Goal: Contribute content: Add original content to the website for others to see

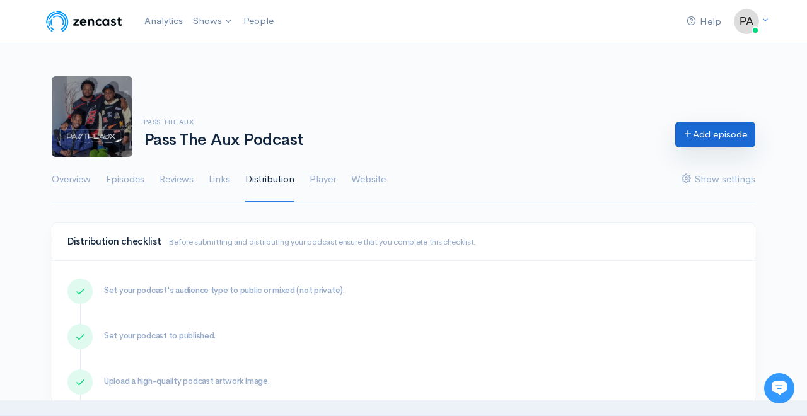
click at [735, 133] on link "Add episode" at bounding box center [715, 135] width 80 height 26
click at [143, 176] on link "Episodes" at bounding box center [125, 179] width 38 height 45
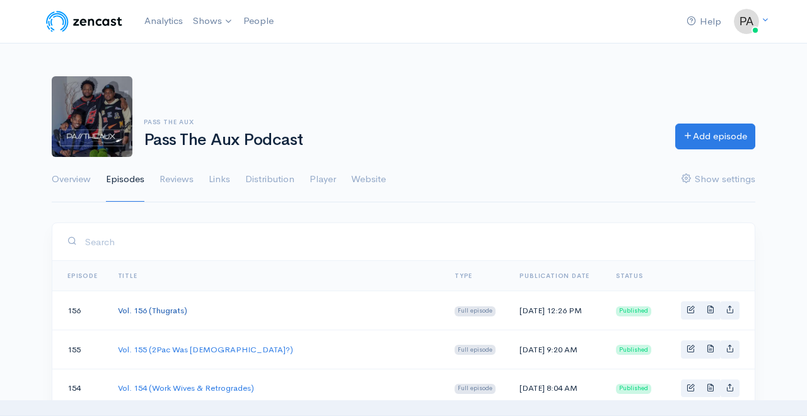
click at [170, 307] on link "Vol. 156 (Thugrats)" at bounding box center [152, 310] width 69 height 11
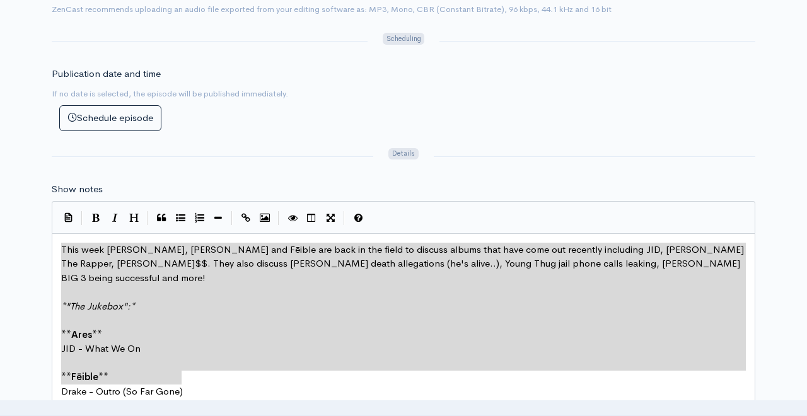
scroll to position [142, 37]
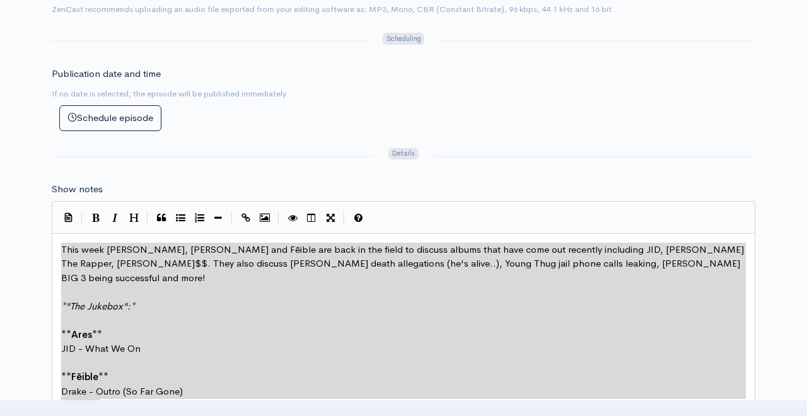
type textarea "This week [PERSON_NAME], [PERSON_NAME] and Fēible are back in the field to disc…"
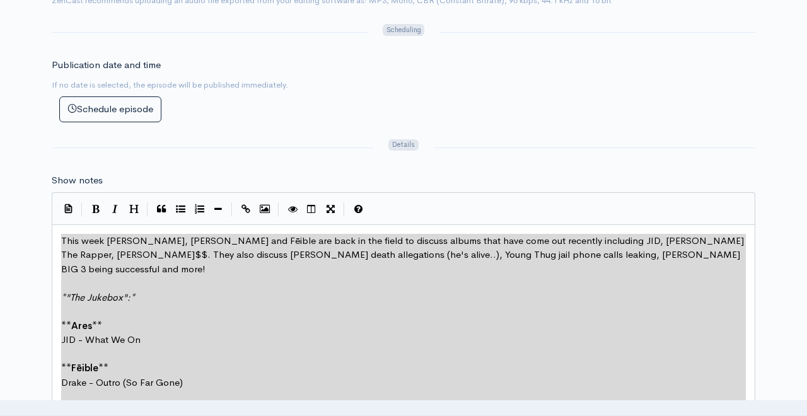
scroll to position [157, 105]
drag, startPoint x: 61, startPoint y: 235, endPoint x: 301, endPoint y: 422, distance: 304.6
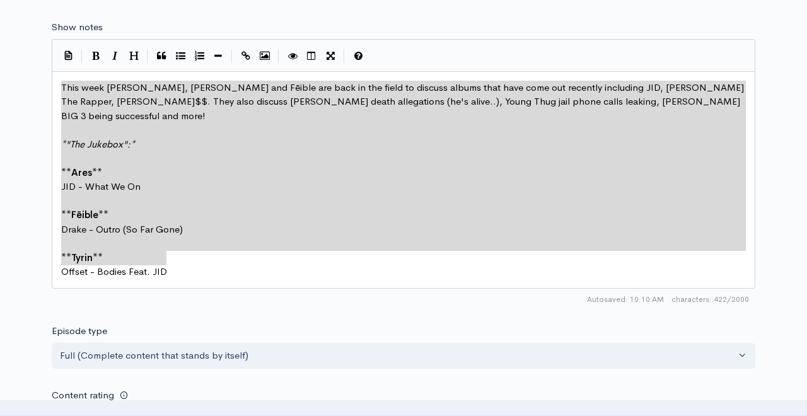
scroll to position [731, 0]
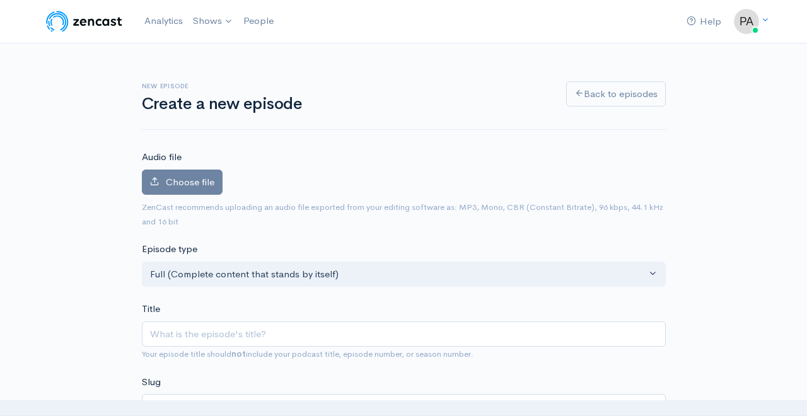
type input "V"
type input "v"
type input "Vo"
type input "vo"
type input "Vol"
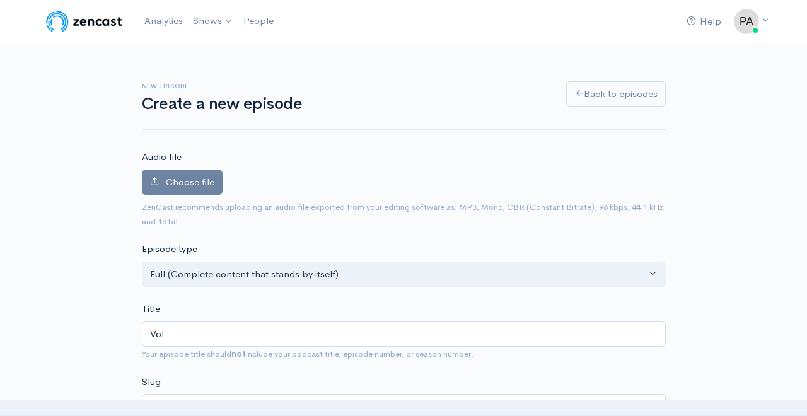
type input "vol"
type input "Vol. 1"
type input "vol-1"
type input "Vol. 15"
type input "vol-15"
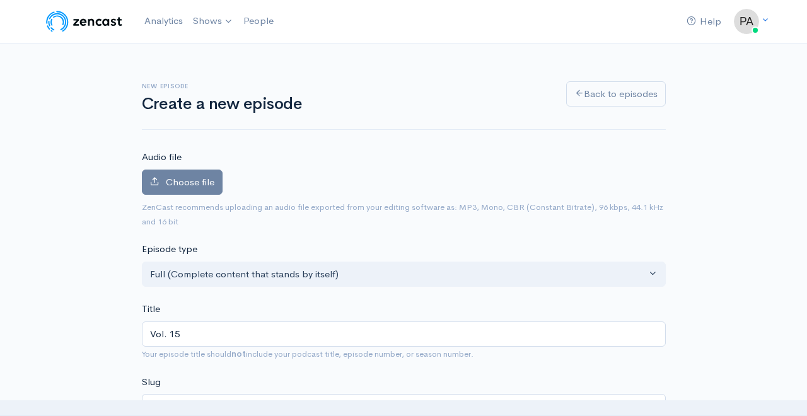
type input "Vol. 157"
type input "vol-157"
type input "Vol. 157 (W"
type input "vol-157-w"
type input "Vol. 157 (We"
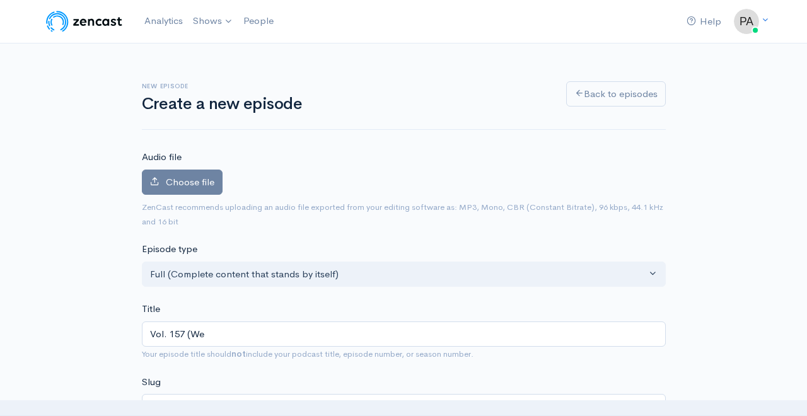
type input "vol-157-we"
type input "Vol. 157 (We B"
type input "vol-157-we-b"
type input "Vol. 157 (We Be"
type input "vol-157-we-be"
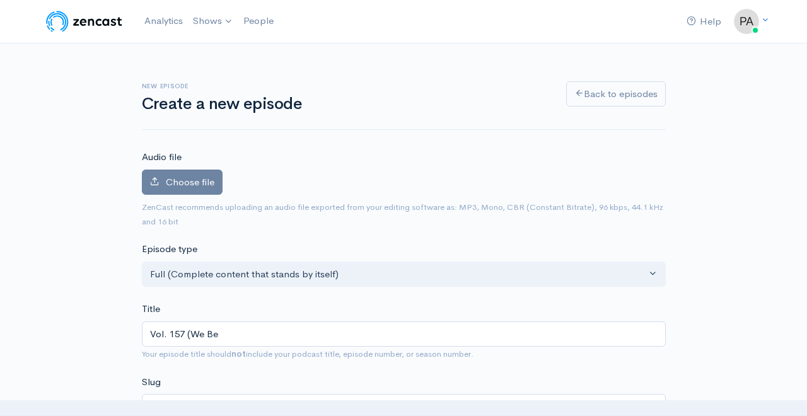
type input "Vol. 157 (We Bel"
type input "vol-157-we-bel"
type input "Vol. 157 (We Belo"
type input "vol-157-we-belo"
type input "Vol. 157 (We Belon"
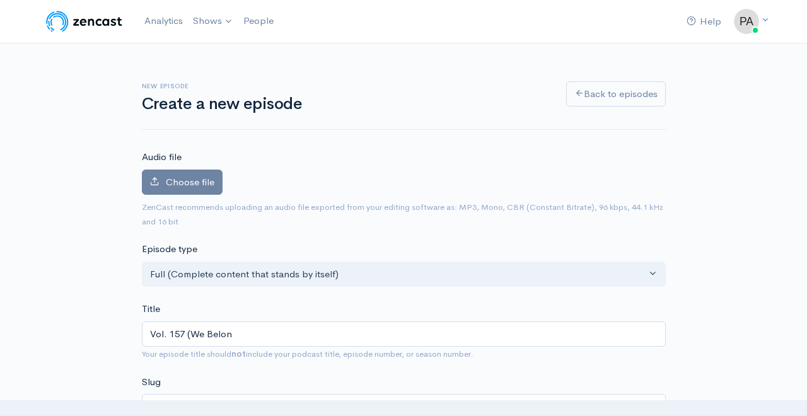
type input "vol-157-we-belon"
type input "Vol. 157 (We Belong"
type input "vol-157-we-belong"
type input "Vol. 157 (We Belong H"
type input "vol-157-we-belong-h"
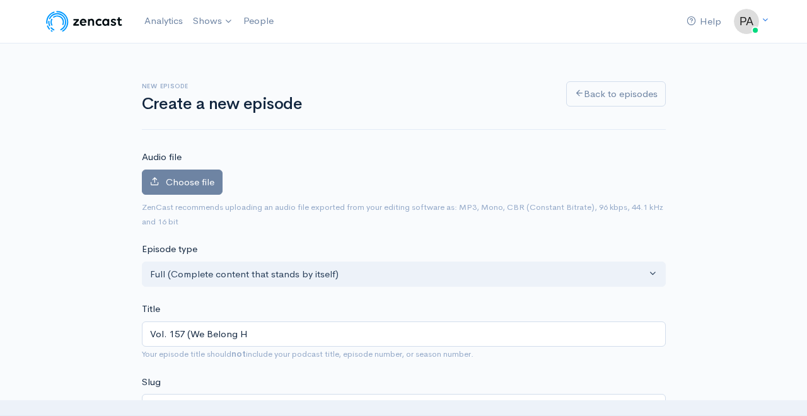
type input "Vol. 157 (We Belong He"
type input "vol-157-we-belong-he"
type input "Vol. 157 (We Belong Her"
type input "vol-157-we-belong-her"
type input "Vol. 157 (We Belong Here"
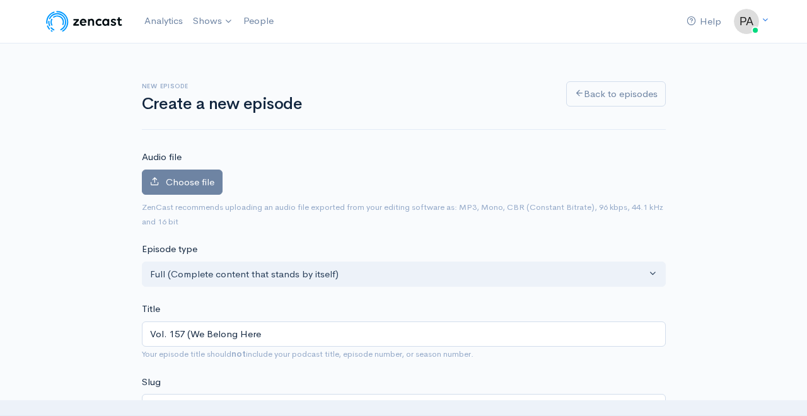
type input "vol-157-we-belong-here"
type input "Vol. 157 (We Belong Here)"
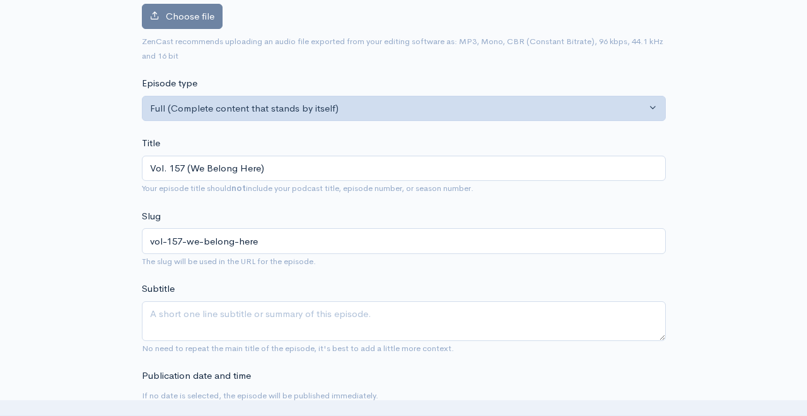
scroll to position [175, 0]
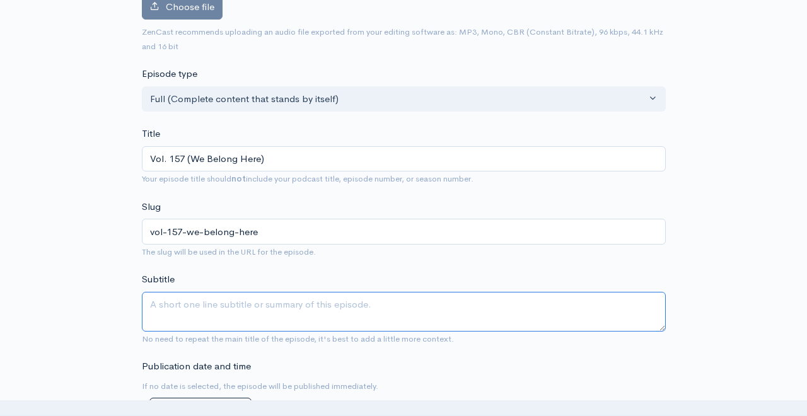
click at [210, 299] on textarea "Subtitle" at bounding box center [404, 312] width 524 height 40
type textarea "JoJo's BBQ & Hoes y'all"
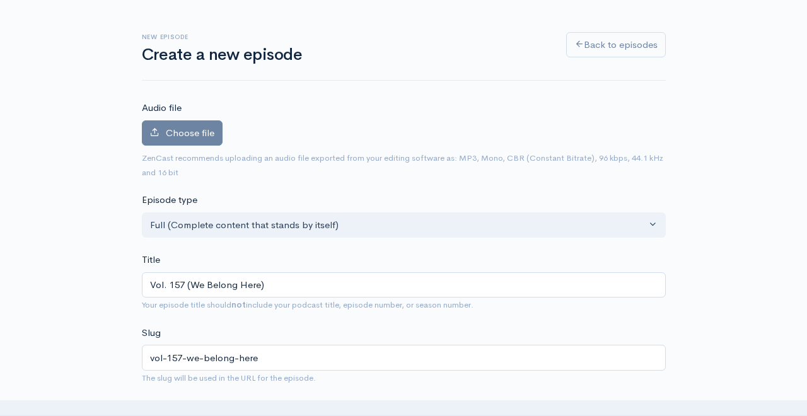
scroll to position [0, 0]
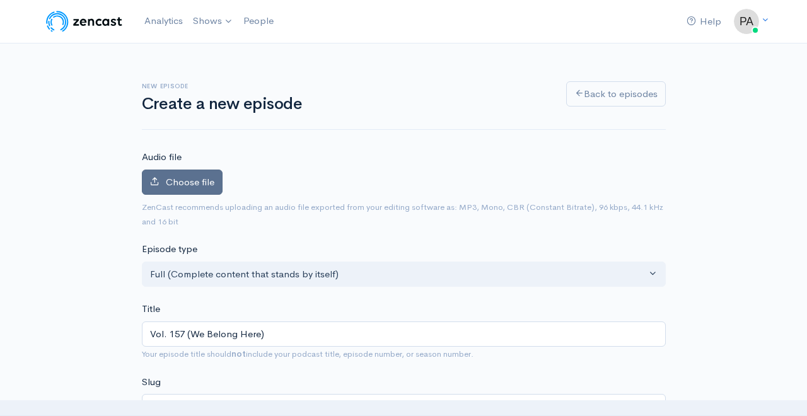
click at [200, 190] on label "Choose file" at bounding box center [182, 183] width 81 height 26
click at [0, 0] on input "Choose file" at bounding box center [0, 0] width 0 height 0
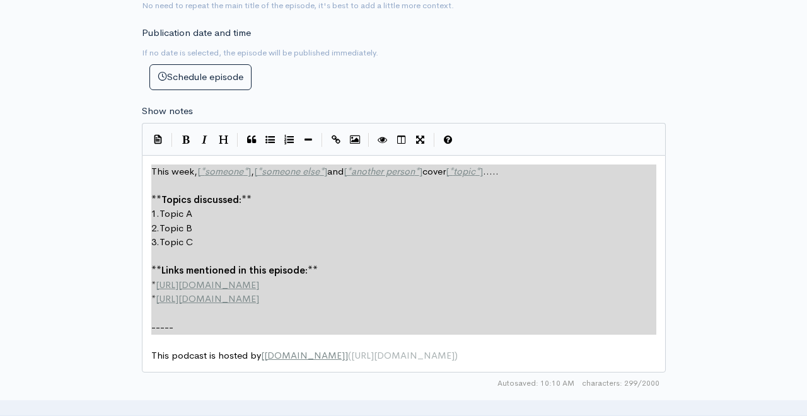
scroll to position [170, 0]
type textarea "This week, [*someone*], [*someone else*] and [*another person*] cover [*topic*]…"
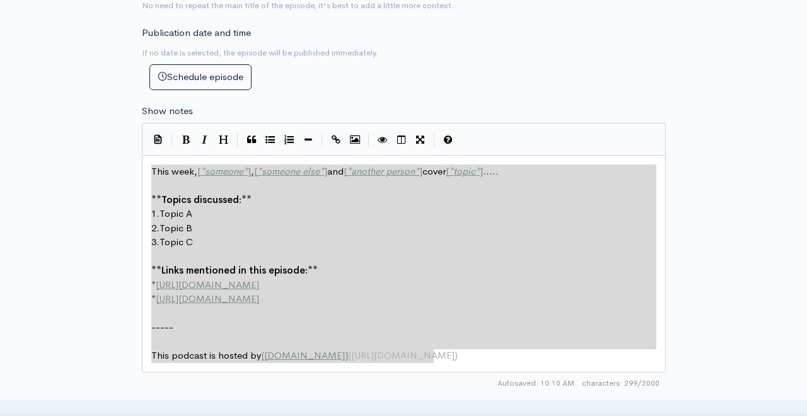
scroll to position [185, 282]
drag, startPoint x: 150, startPoint y: 156, endPoint x: 506, endPoint y: 349, distance: 405.1
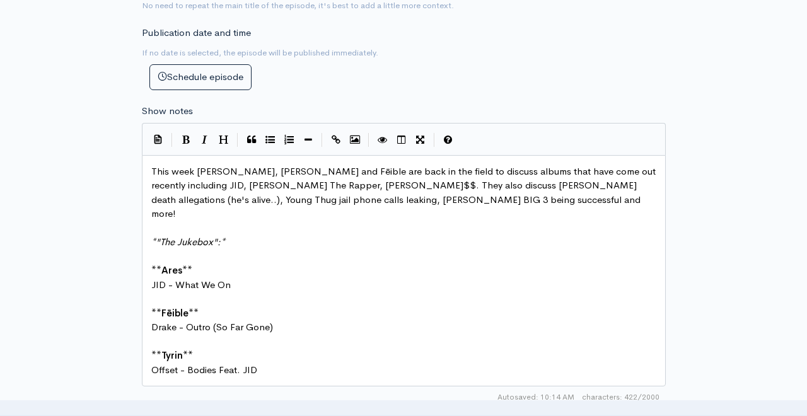
scroll to position [549, 0]
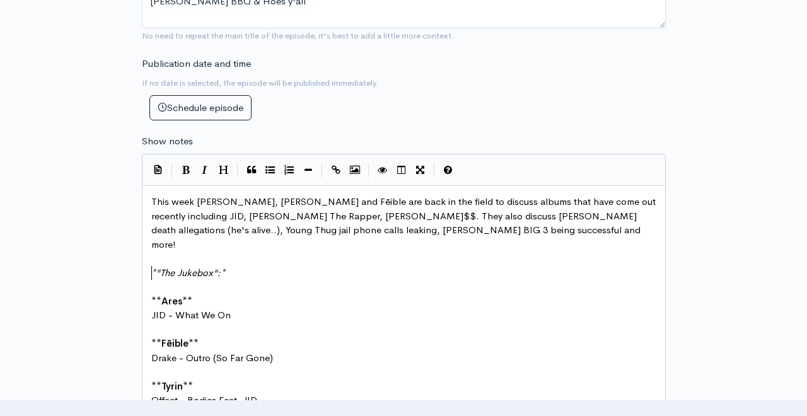
click at [372, 280] on pre "​" at bounding box center [404, 287] width 510 height 15
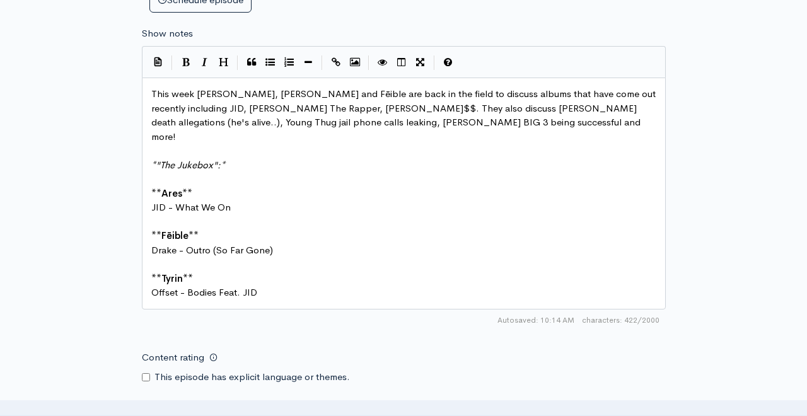
scroll to position [651, 0]
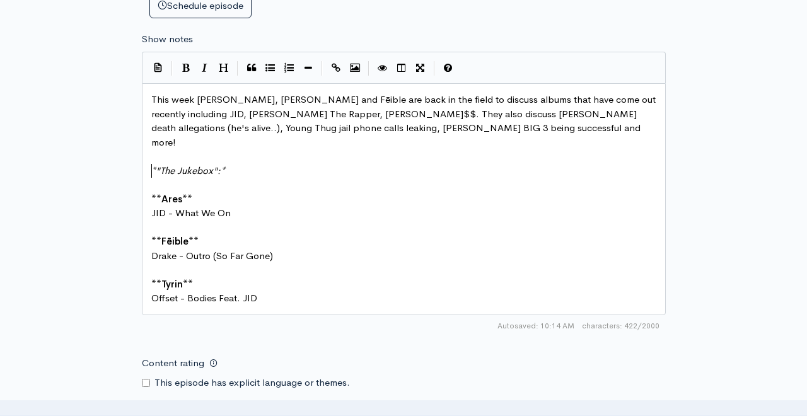
click at [409, 93] on span "This week [PERSON_NAME], [PERSON_NAME] and Fēible are back in the field to disc…" at bounding box center [404, 120] width 507 height 55
click at [352, 94] on span "This week [PERSON_NAME], [PERSON_NAME] and Fēible are back in the field to disc…" at bounding box center [404, 120] width 507 height 55
type textarea "t"
drag, startPoint x: 409, startPoint y: 88, endPoint x: 399, endPoint y: 90, distance: 10.3
type textarea "field"
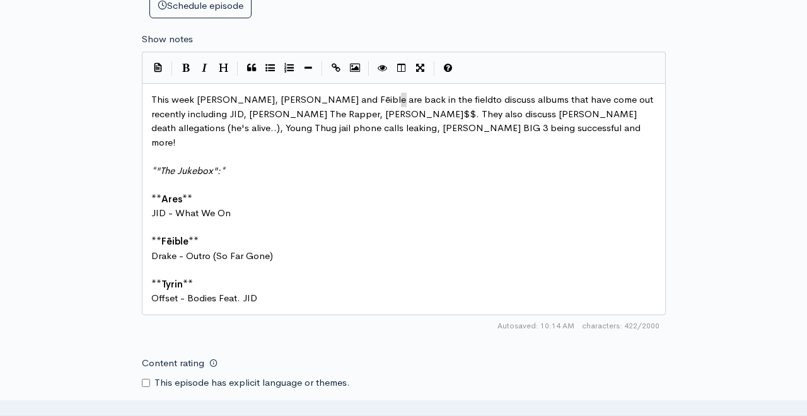
scroll to position [0, 18]
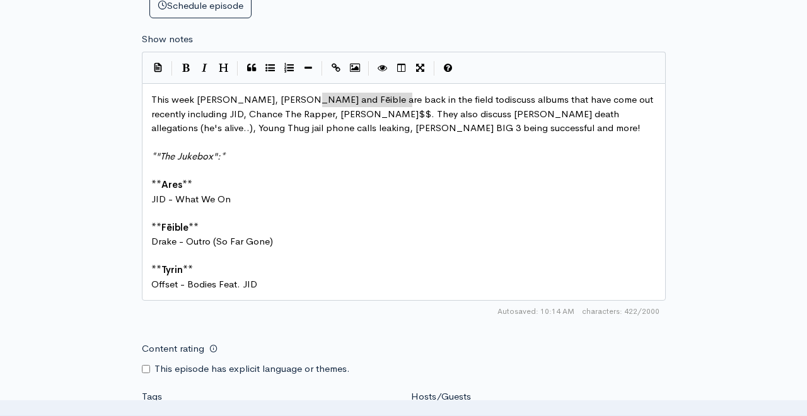
type textarea "are back in the field to"
drag, startPoint x: 411, startPoint y: 91, endPoint x: 320, endPoint y: 89, distance: 91.5
click at [352, 93] on span "This week Ares, Prince Tyrin and Fēible discuss albums that have come out recen…" at bounding box center [399, 113] width 497 height 40
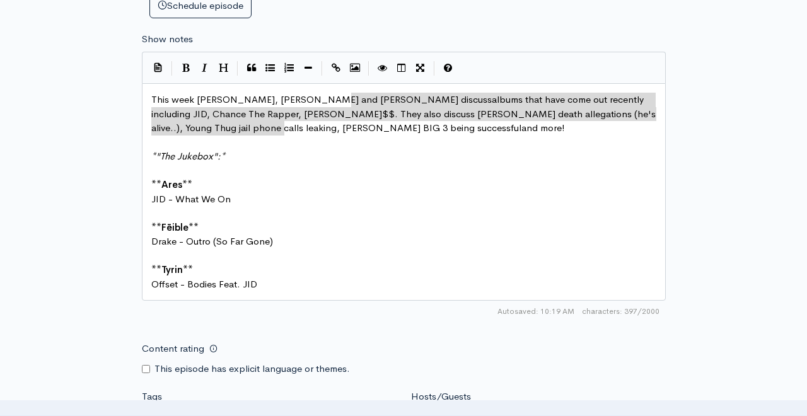
scroll to position [1, 934]
drag, startPoint x: 352, startPoint y: 89, endPoint x: 281, endPoint y: 117, distance: 75.9
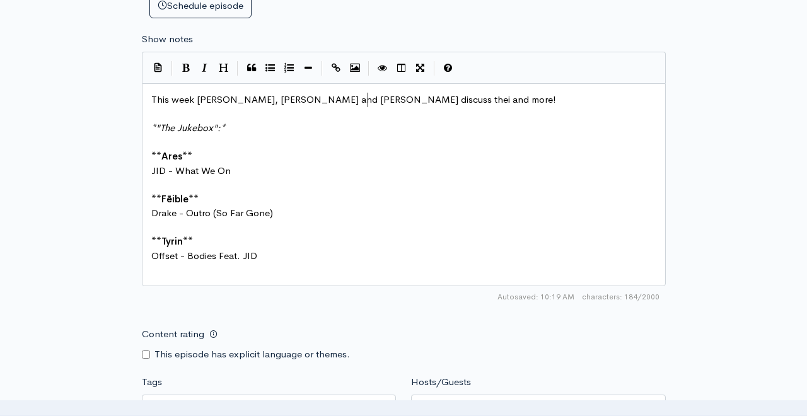
type textarea "their"
type textarea "why they desere"
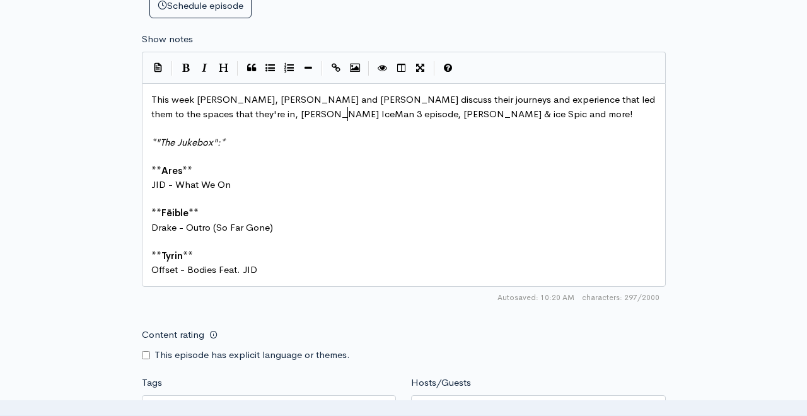
scroll to position [1, 498]
type textarea "their journeys and experience that led them to the spaces that they're in, Drak…"
click at [316, 104] on span "This week Ares, Prince Tyrin and Fēible discuss their journeys and experience t…" at bounding box center [404, 106] width 506 height 26
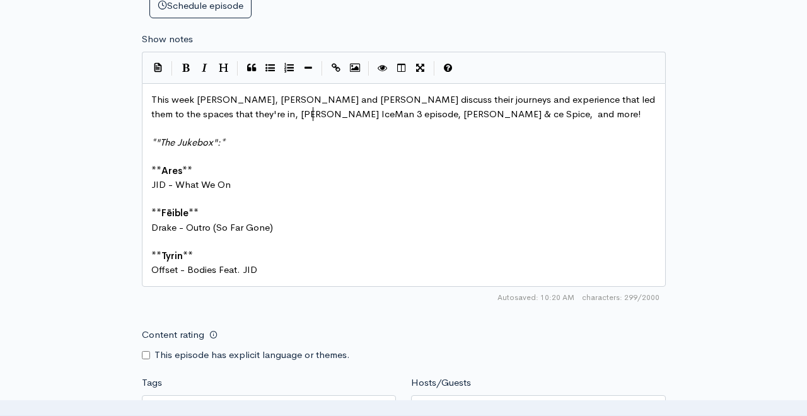
type textarea "I"
click at [357, 104] on span "This week Ares, Prince Tyrin and Fēible discuss their journeys and experience t…" at bounding box center [404, 106] width 506 height 26
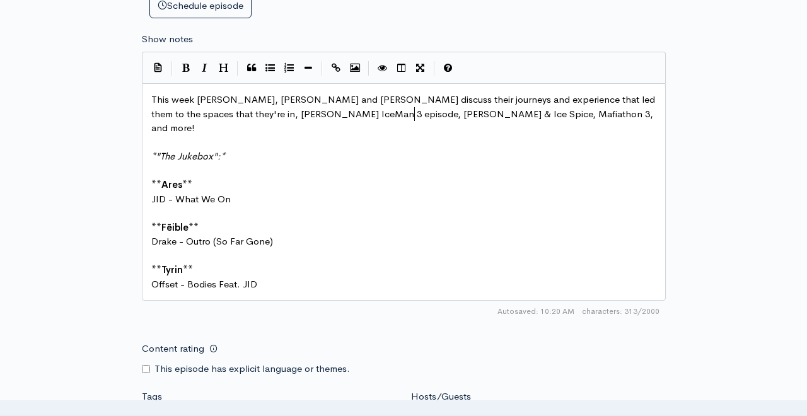
scroll to position [1, 56]
type textarea "Mafiathon 3, Young Thug"
type textarea "1-800-CALLTHUG"
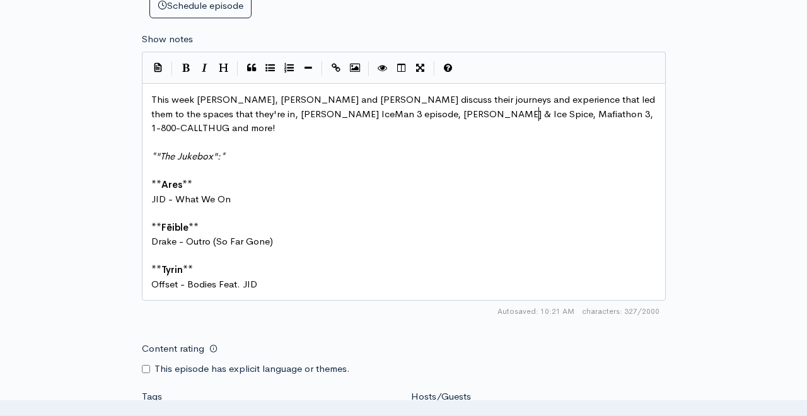
click at [542, 105] on pre "This week Ares, Prince Tyrin and Fēible discuss their journeys and experience t…" at bounding box center [404, 114] width 510 height 43
drag, startPoint x: 250, startPoint y: 172, endPoint x: 153, endPoint y: 172, distance: 97.1
type textarea "Travis Scott - pick up the phone (feat. Quab"
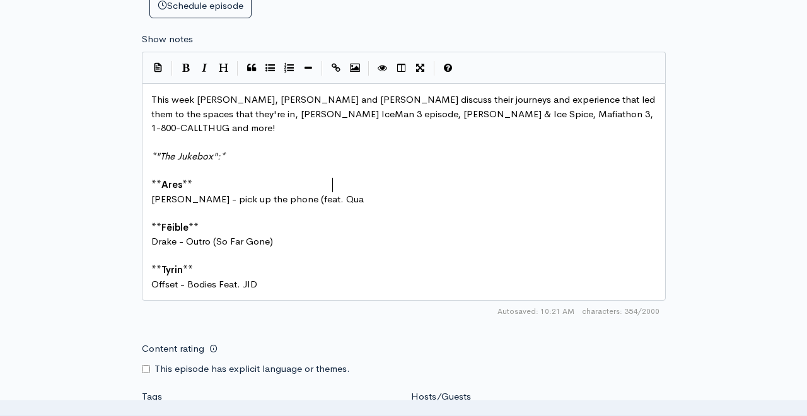
scroll to position [0, 4]
type textarea "vo)"
drag, startPoint x: 279, startPoint y: 217, endPoint x: 154, endPoint y: 218, distance: 124.8
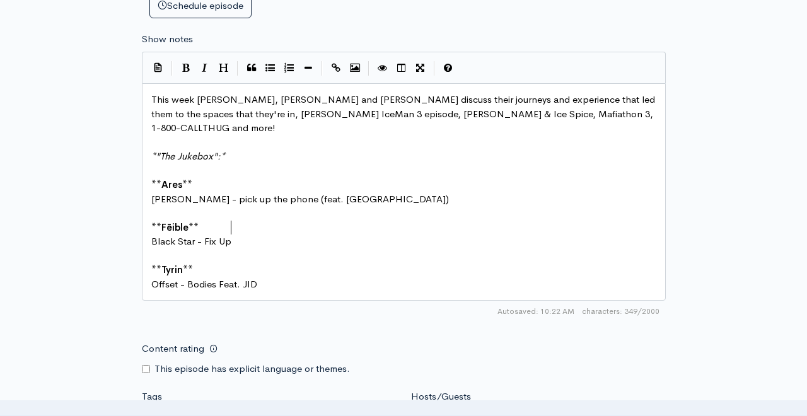
type textarea "Black Star - Fix Up"
drag, startPoint x: 263, startPoint y: 267, endPoint x: 151, endPoint y: 260, distance: 111.8
click at [151, 260] on div "x This week Ares, Prince Tyrin and Fēible discuss their journeys and experience…" at bounding box center [404, 192] width 510 height 204
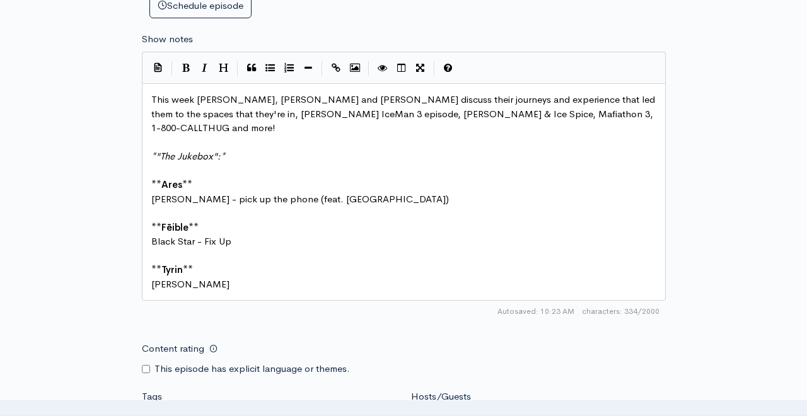
type textarea "Mac Miller"
type textarea "- Cut the Check (feat. Chief Keef)"
click at [384, 301] on div "Autosaved: 10:27 AM 369/2000" at bounding box center [404, 311] width 524 height 21
click at [149, 365] on input "Content rating" at bounding box center [146, 369] width 8 height 8
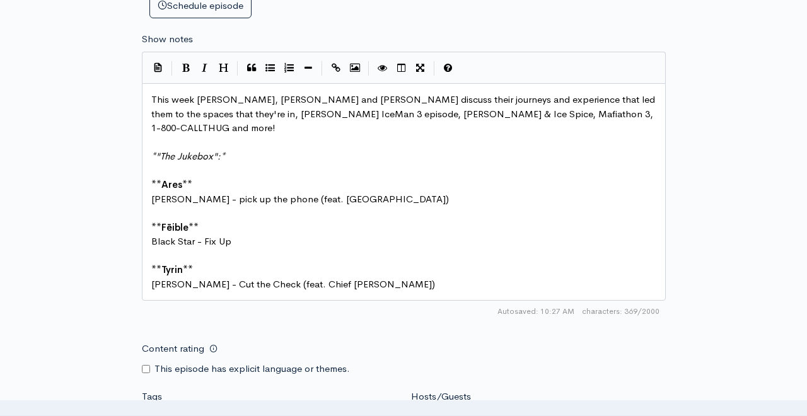
checkbox input "true"
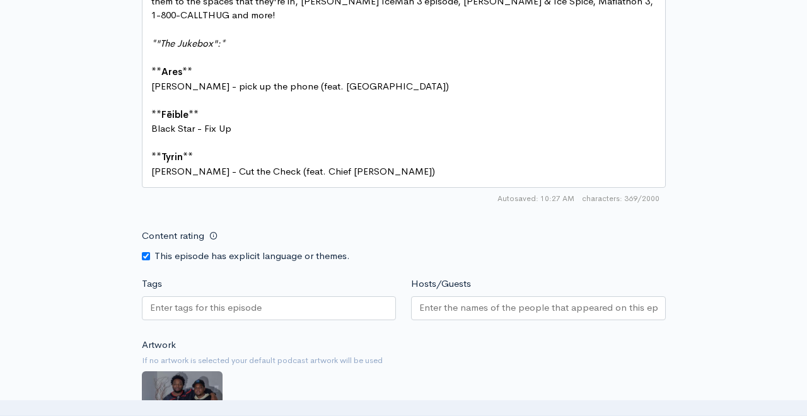
scroll to position [763, 0]
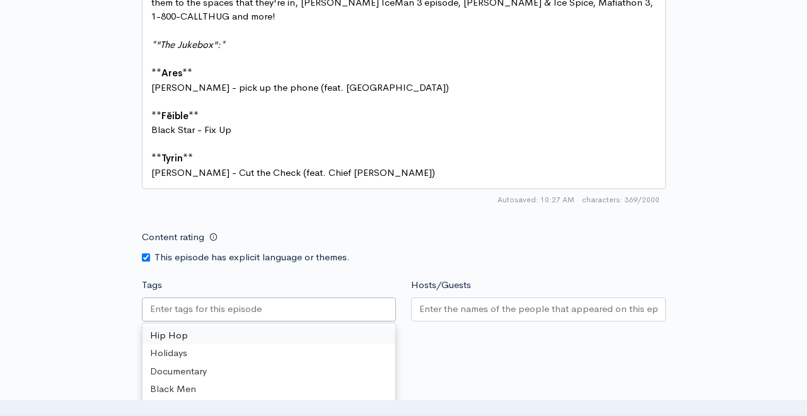
click at [247, 302] on input "Tags" at bounding box center [206, 309] width 112 height 15
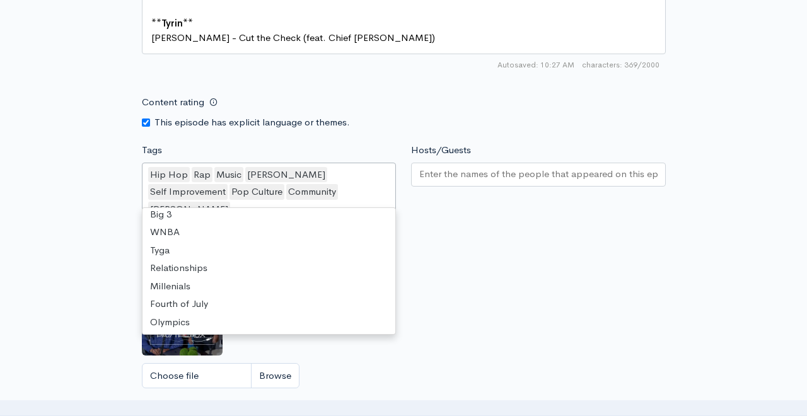
scroll to position [0, 0]
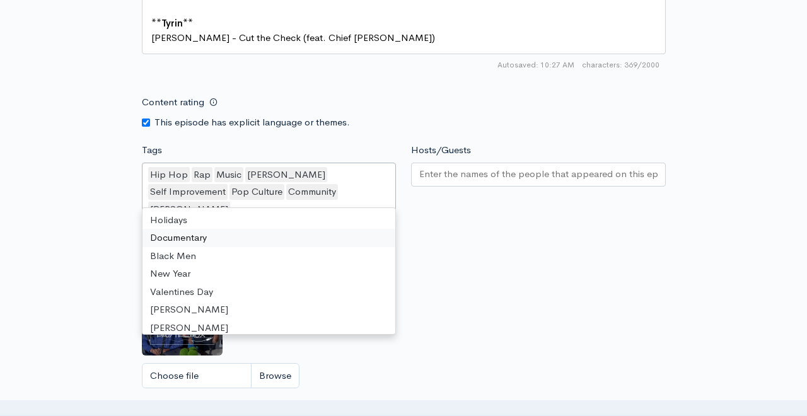
click at [473, 167] on input "Hosts/Guests" at bounding box center [538, 174] width 238 height 15
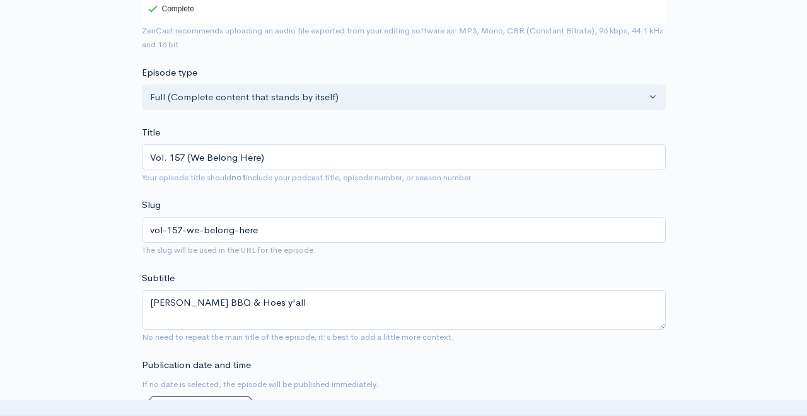
scroll to position [1116, 0]
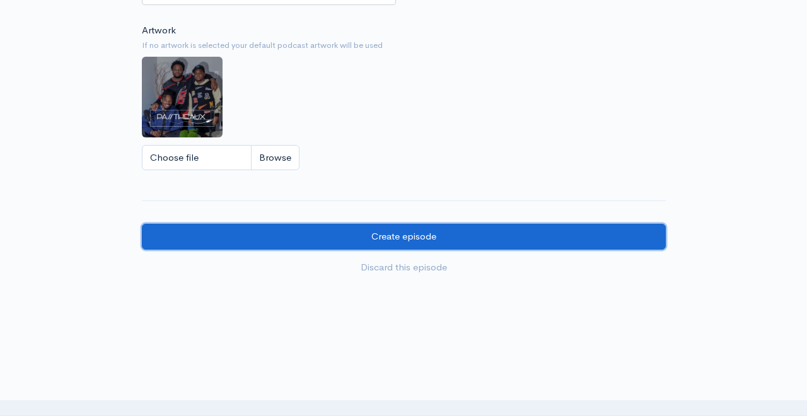
click at [398, 224] on input "Create episode" at bounding box center [404, 237] width 524 height 26
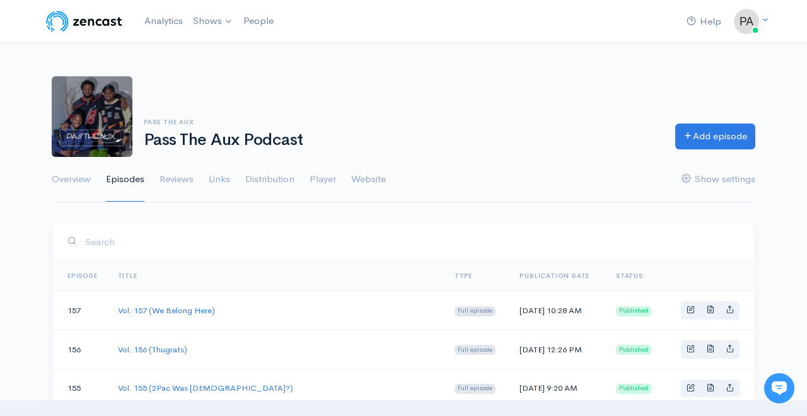
click at [543, 109] on div "Pass The Aux Pass The Aux Podcast Add episode" at bounding box center [403, 116] width 719 height 81
click at [100, 38] on nav "Help Notifications View all Your profile Team settings Default team Current Log…" at bounding box center [403, 22] width 807 height 44
